Goal: Find contact information: Find contact information

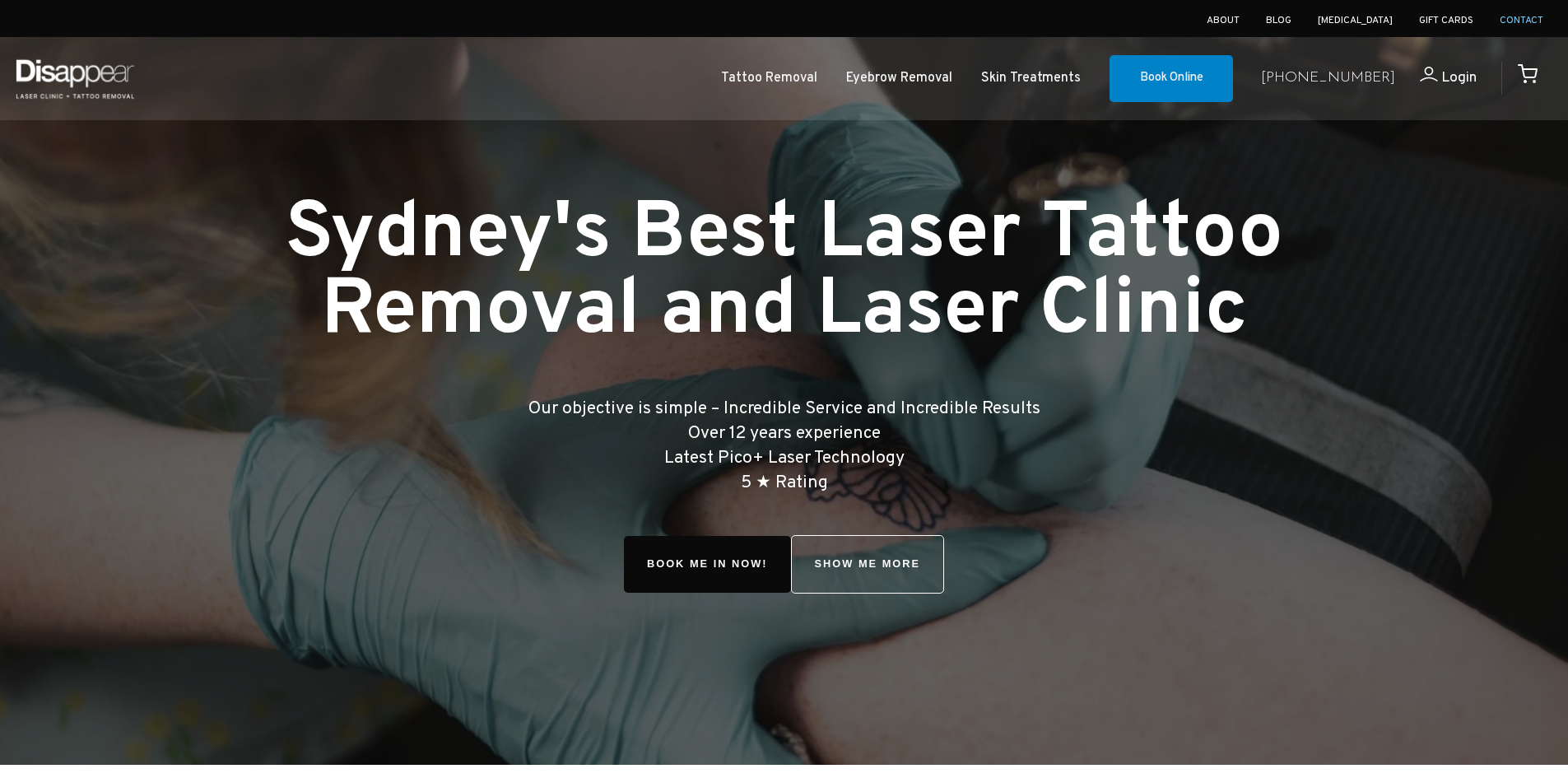
click at [1535, 17] on link "Contact" at bounding box center [1522, 20] width 44 height 13
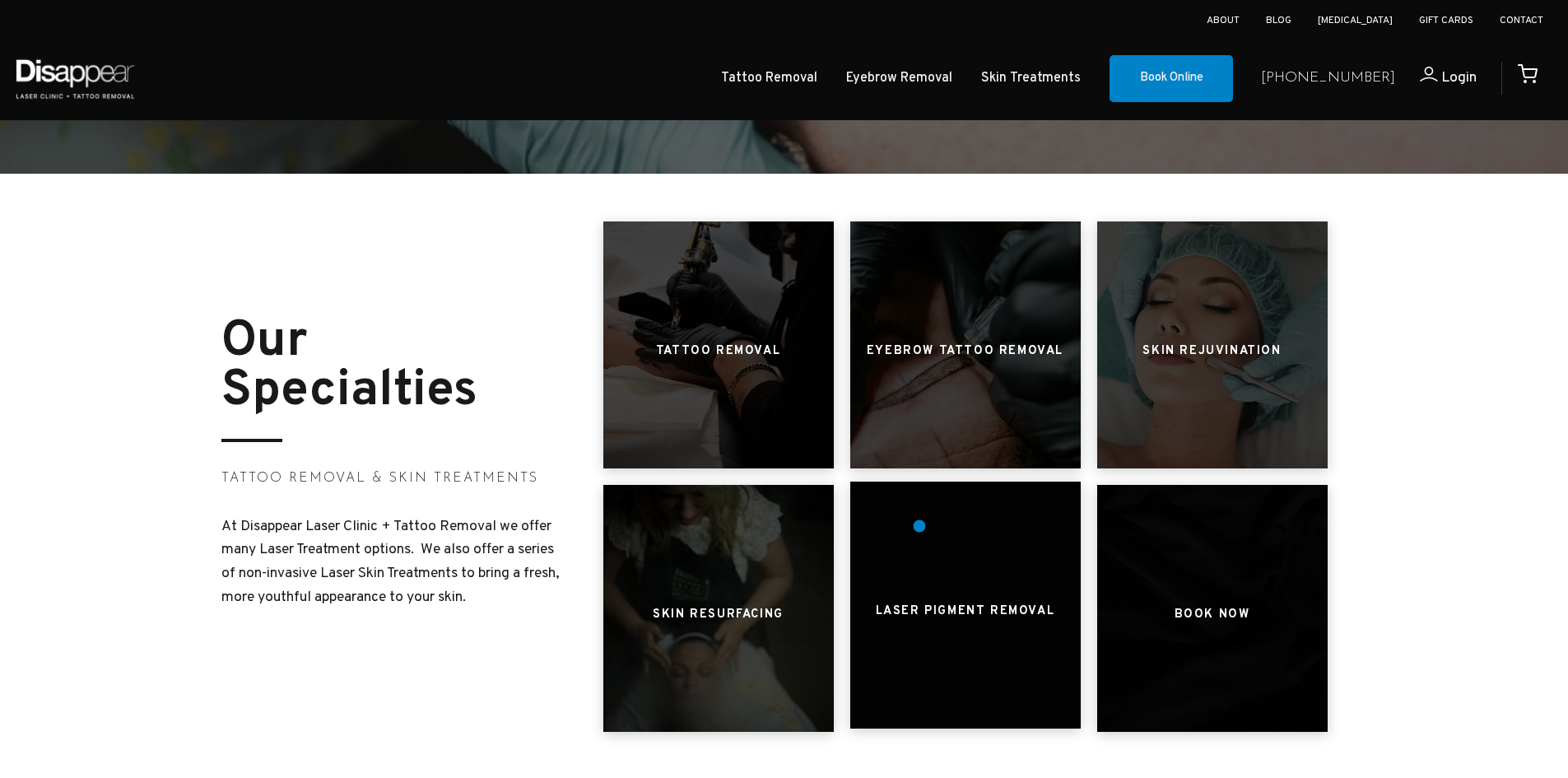
scroll to position [577, 0]
